Goal: Task Accomplishment & Management: Use online tool/utility

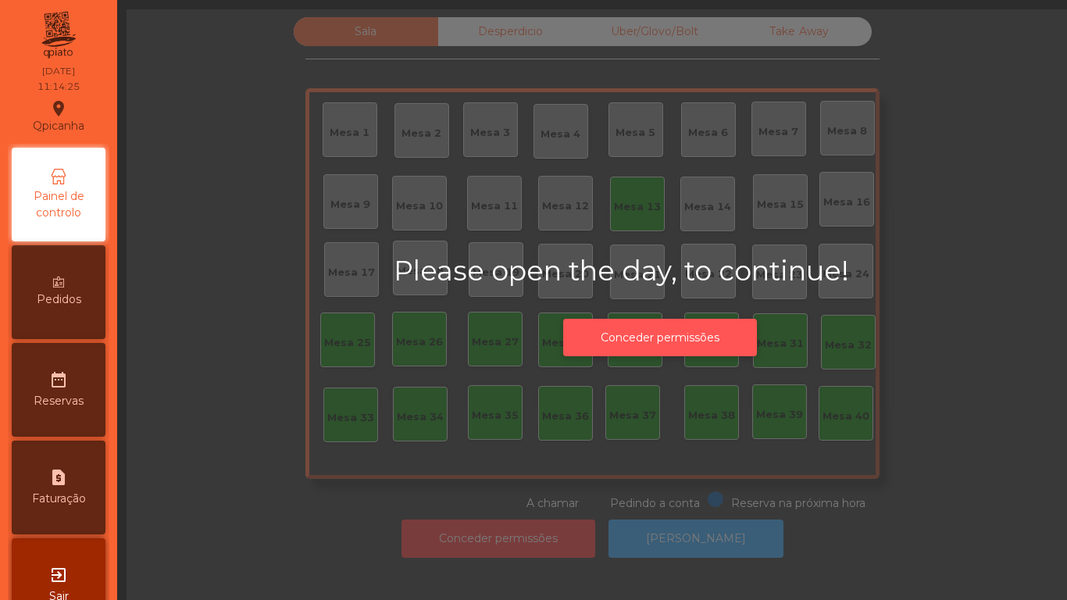
click at [646, 319] on button "Conceder permissões" at bounding box center [660, 338] width 194 height 38
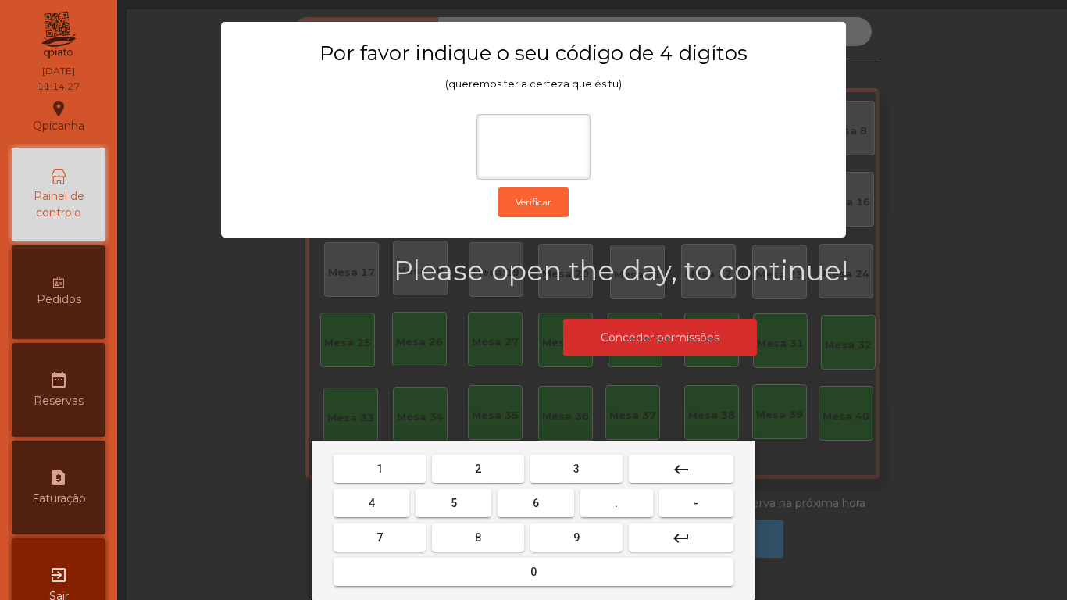
click at [380, 468] on span "1" at bounding box center [379, 468] width 6 height 12
click at [575, 538] on span "9" at bounding box center [576, 537] width 6 height 12
click at [371, 497] on span "4" at bounding box center [372, 503] width 6 height 12
click at [533, 570] on span "0" at bounding box center [533, 571] width 6 height 12
type input "****"
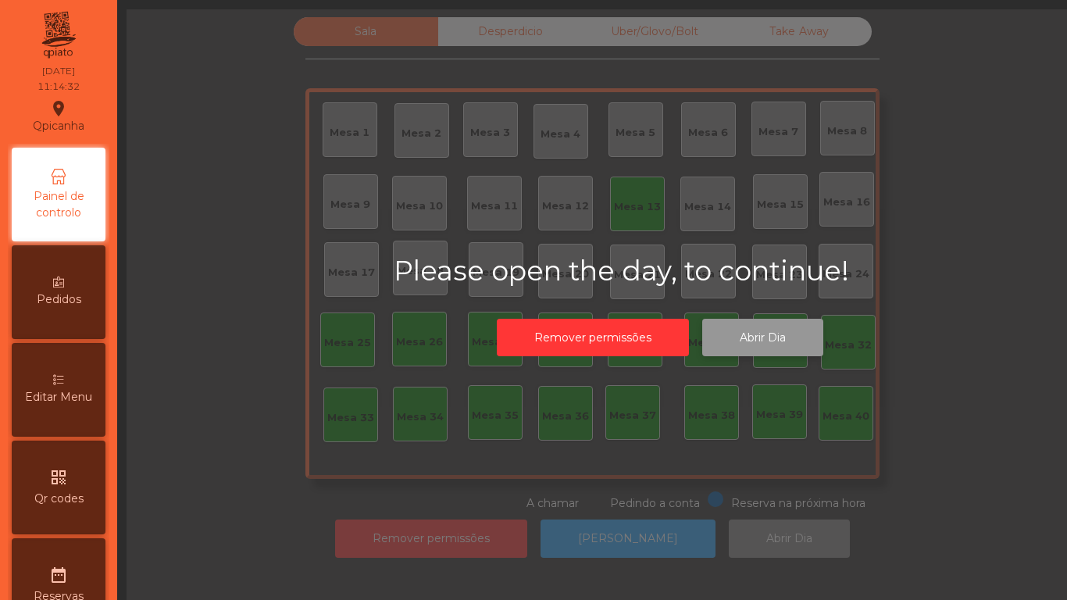
click at [763, 342] on button "Abrir Dia" at bounding box center [762, 338] width 121 height 38
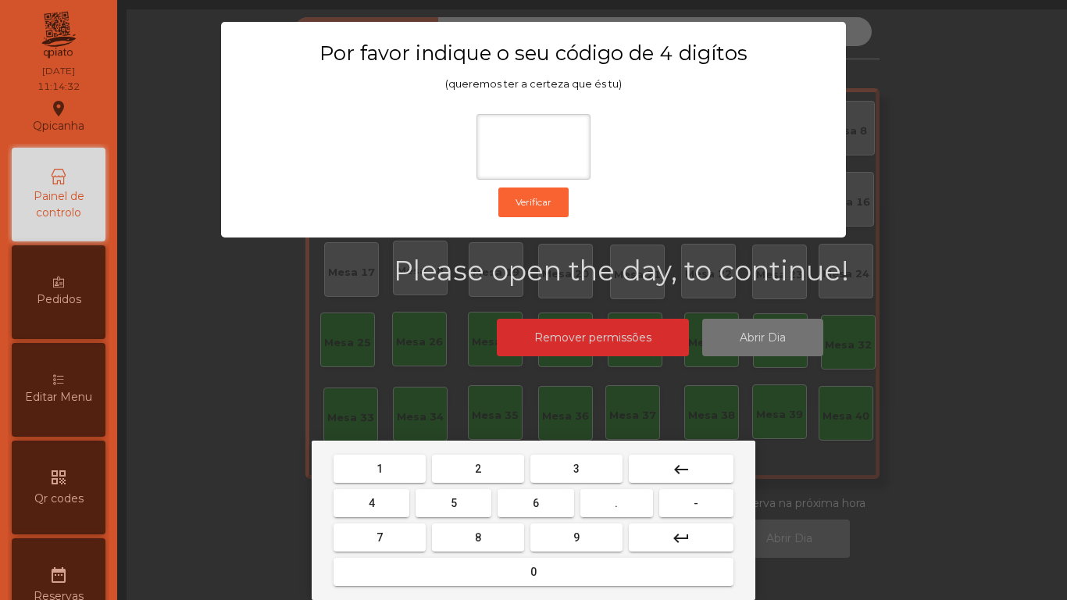
click at [394, 458] on button "1" at bounding box center [379, 469] width 92 height 28
click at [569, 535] on button "9" at bounding box center [576, 537] width 92 height 28
click at [384, 494] on button "4" at bounding box center [371, 503] width 76 height 28
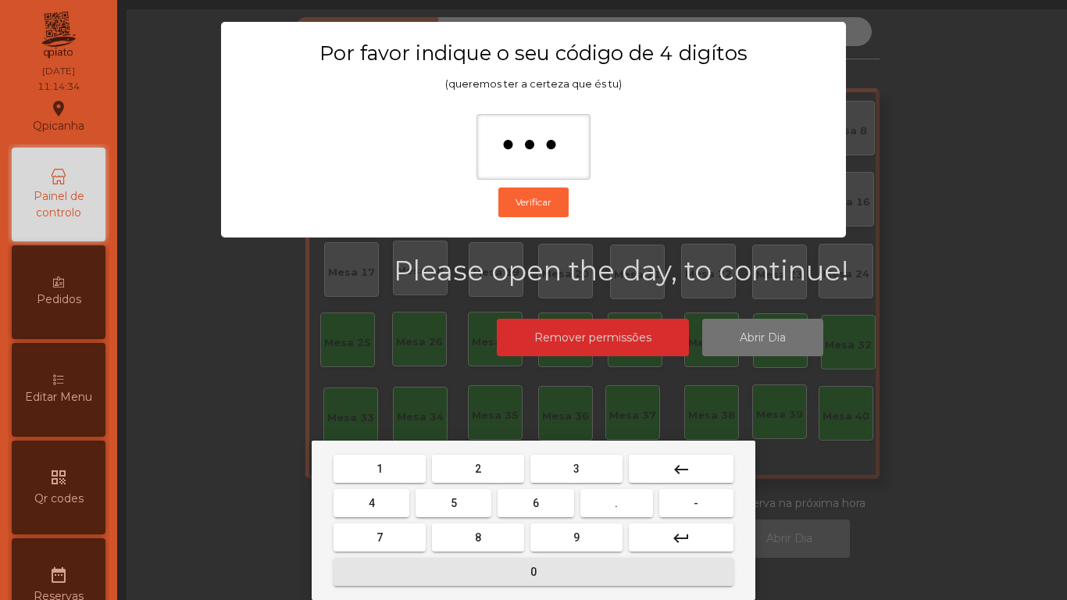
click at [535, 569] on span "0" at bounding box center [533, 571] width 6 height 12
type input "****"
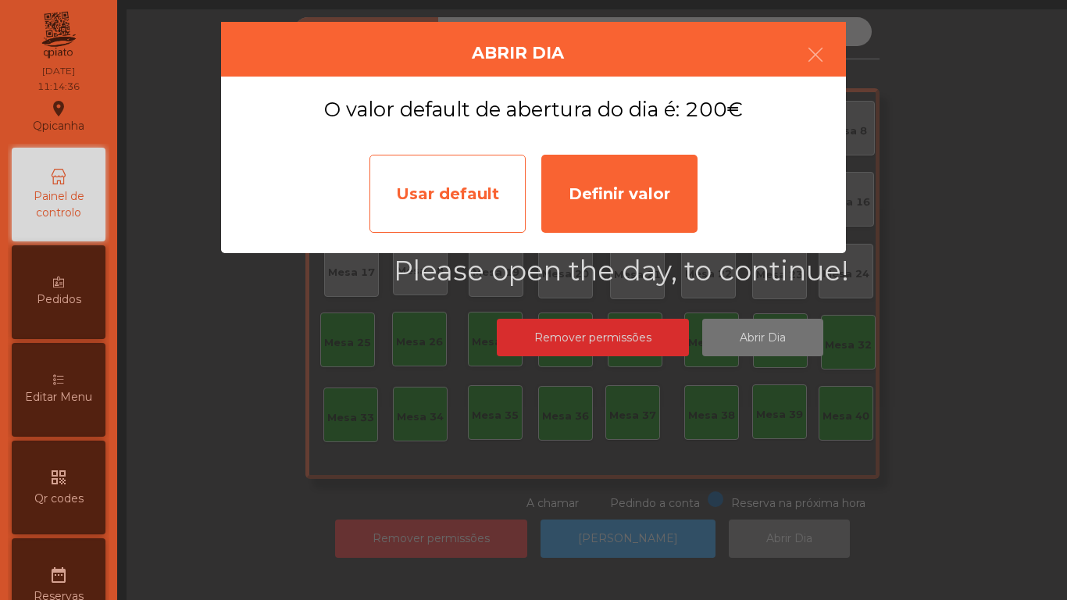
click at [451, 198] on div "Usar default" at bounding box center [447, 194] width 156 height 78
